Goal: Transaction & Acquisition: Book appointment/travel/reservation

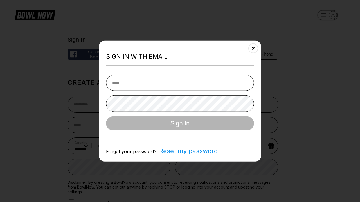
select select "**"
type input "**********"
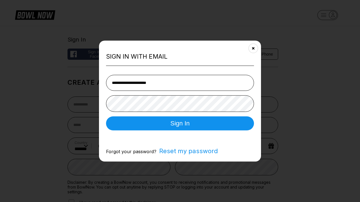
click at [180, 124] on button "Sign In" at bounding box center [180, 123] width 148 height 14
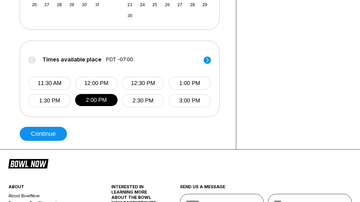
click at [45, 134] on button "Continue" at bounding box center [43, 134] width 47 height 14
